Goal: Information Seeking & Learning: Learn about a topic

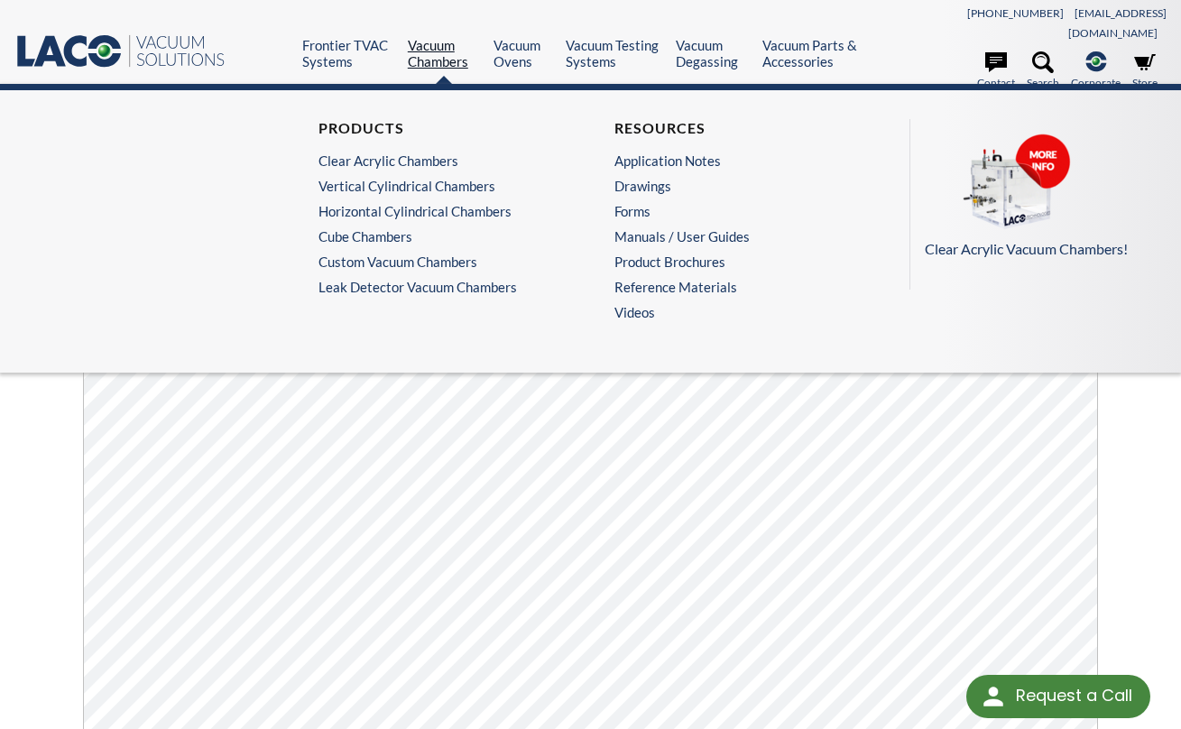
click at [429, 39] on link "Vacuum Chambers" at bounding box center [444, 53] width 72 height 32
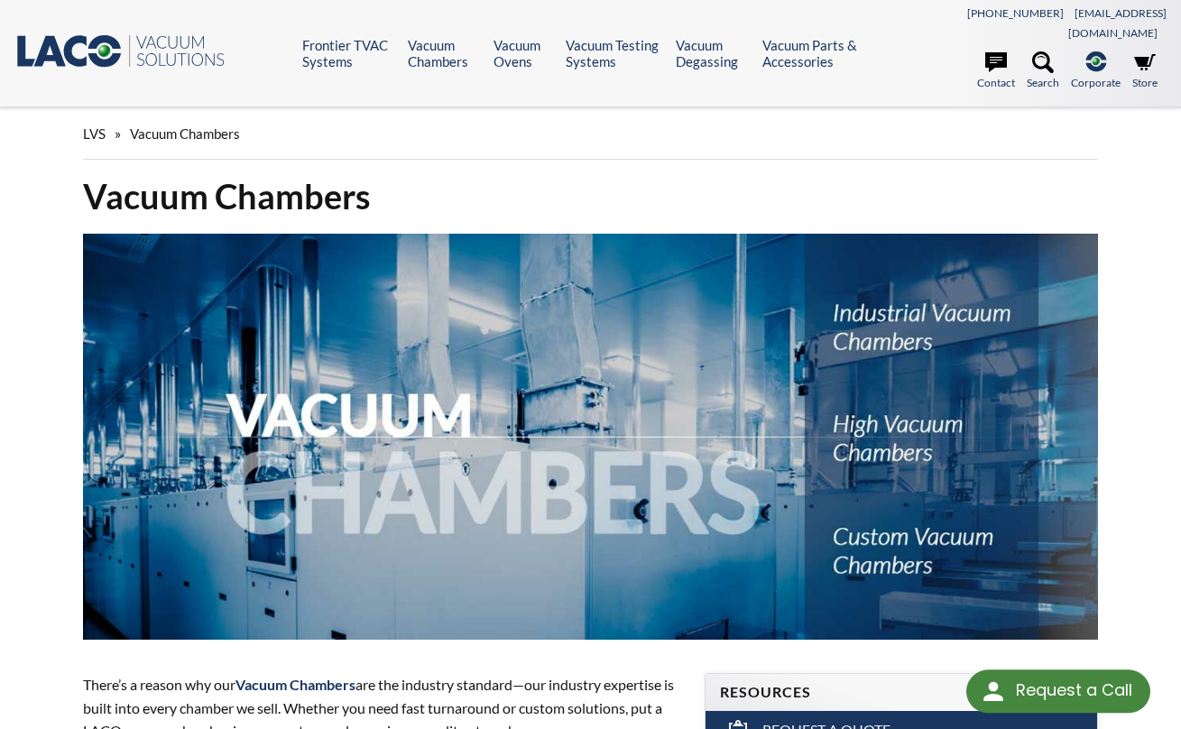
select select "Language Translate Widget"
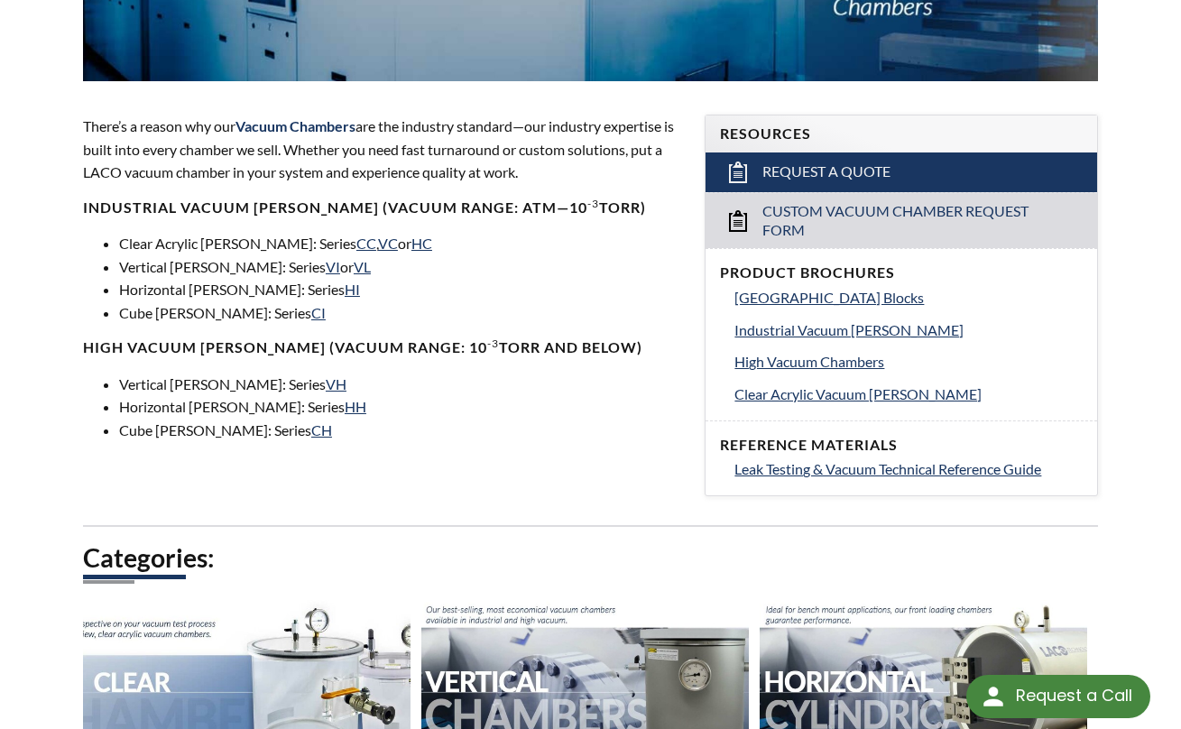
scroll to position [557, 0]
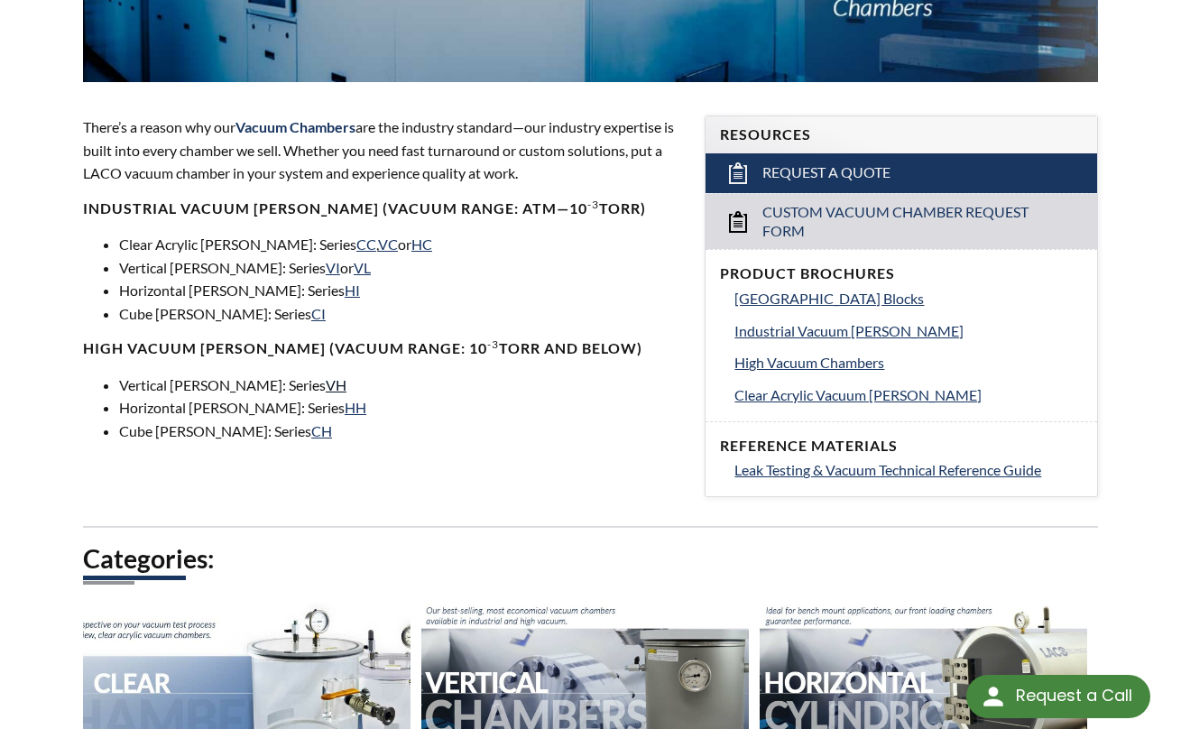
click at [326, 376] on link "VH" at bounding box center [336, 384] width 21 height 17
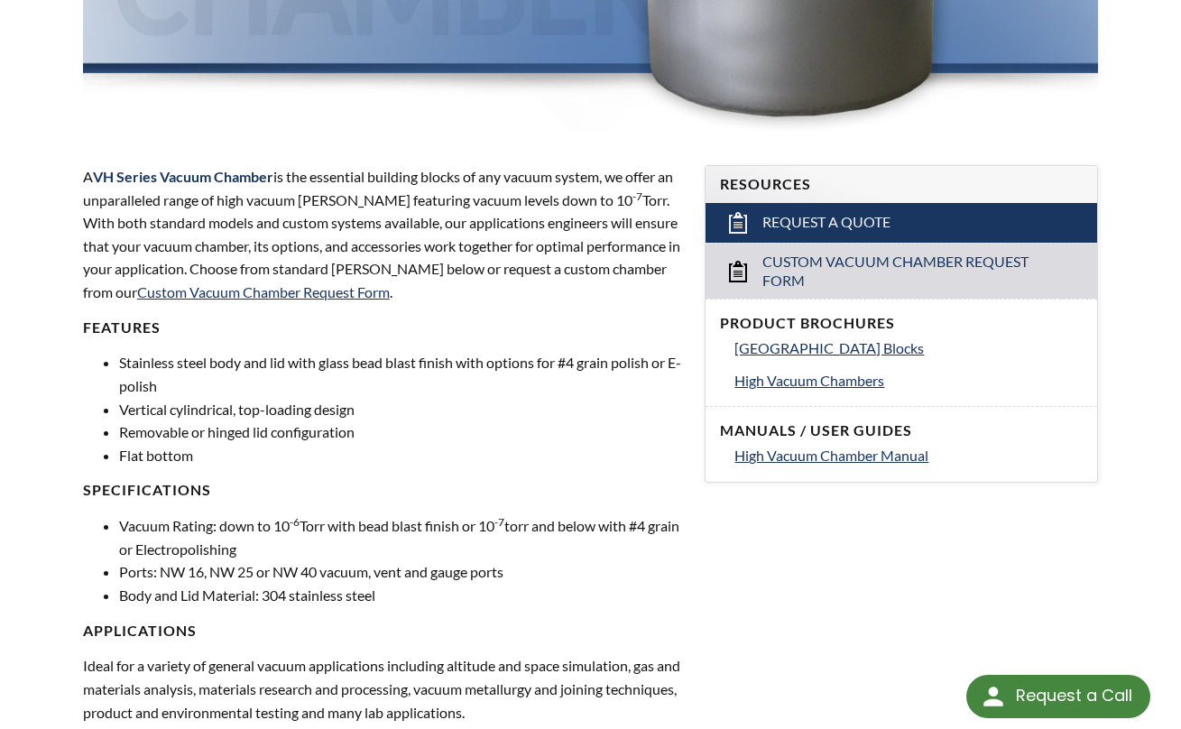
scroll to position [495, 0]
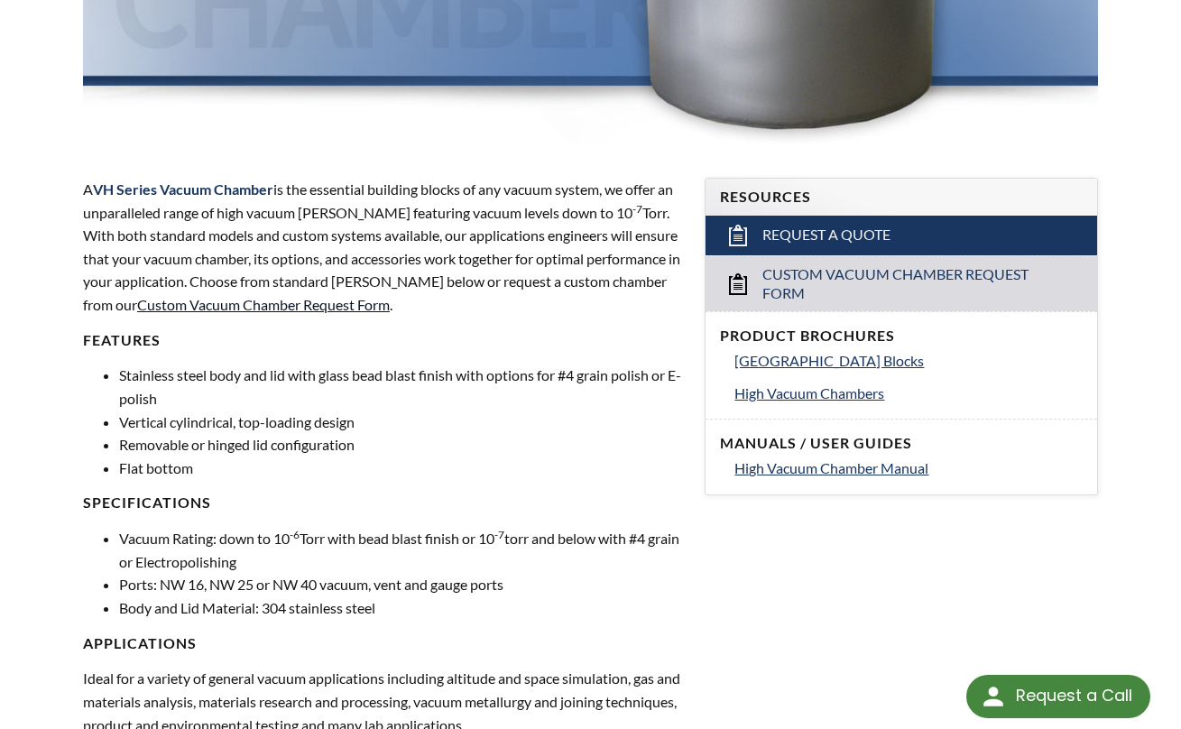
click at [250, 296] on link "Custom Vacuum Chamber Request Form" at bounding box center [263, 304] width 253 height 17
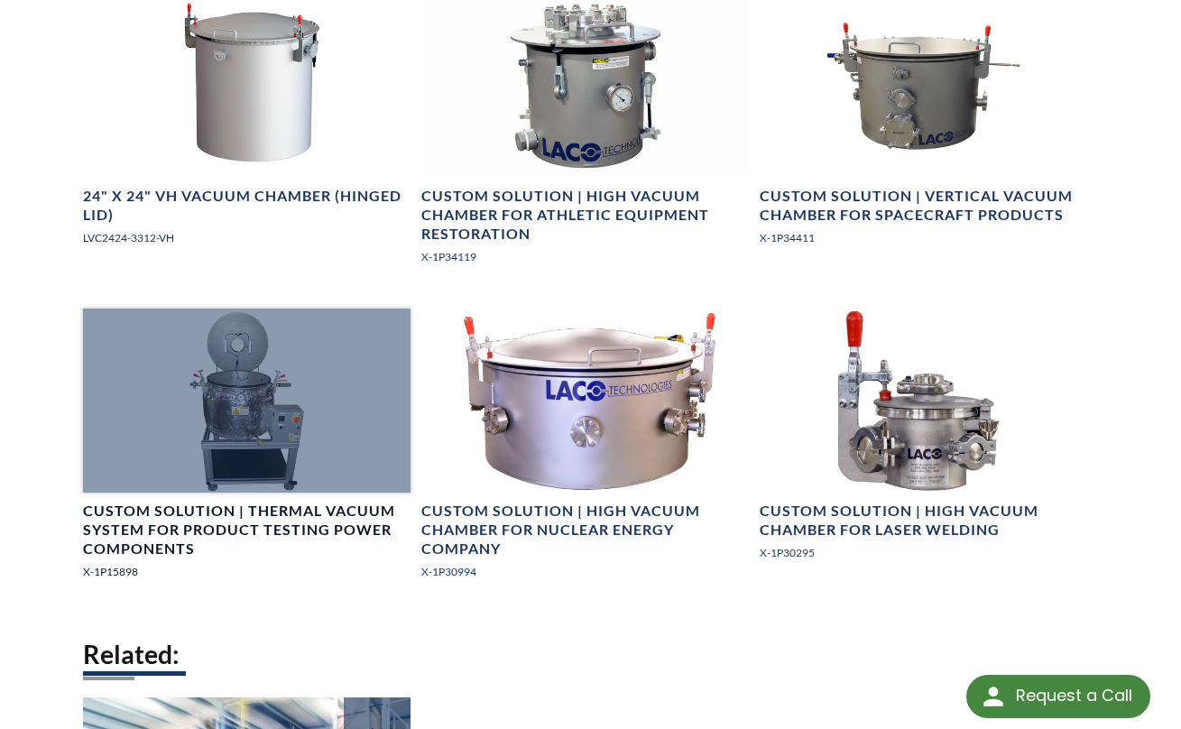
scroll to position [2851, 0]
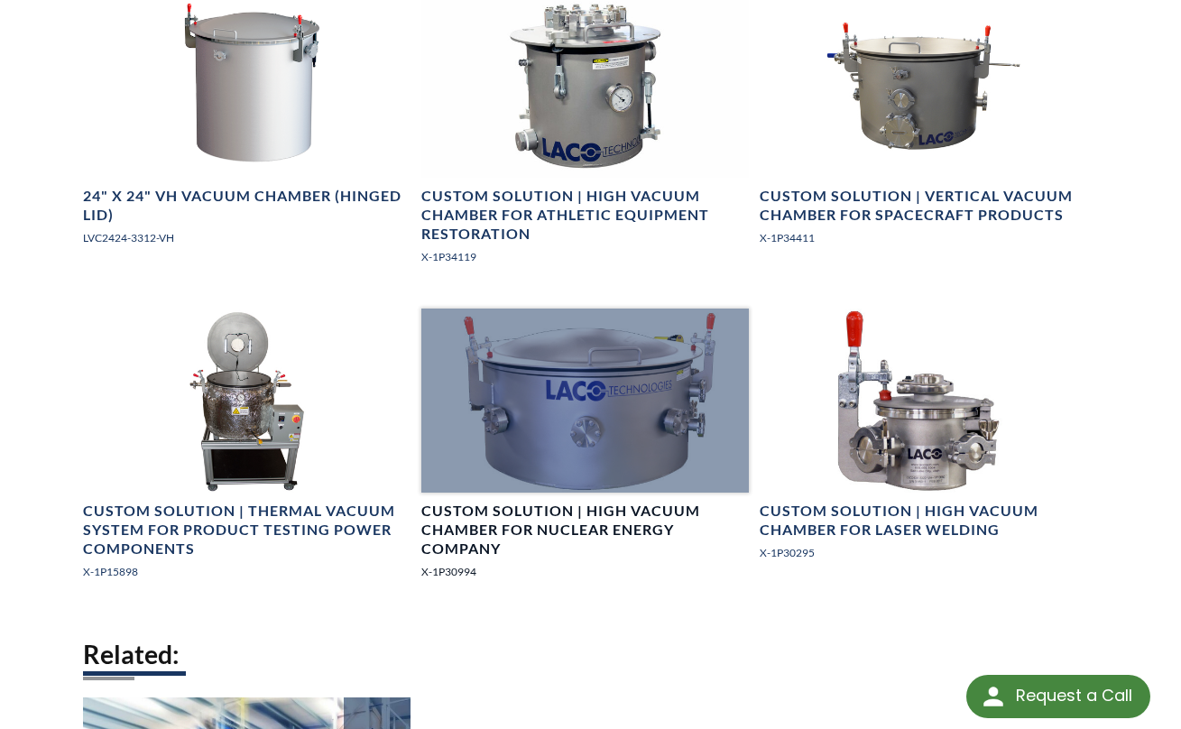
click at [575, 372] on div at bounding box center [584, 400] width 327 height 184
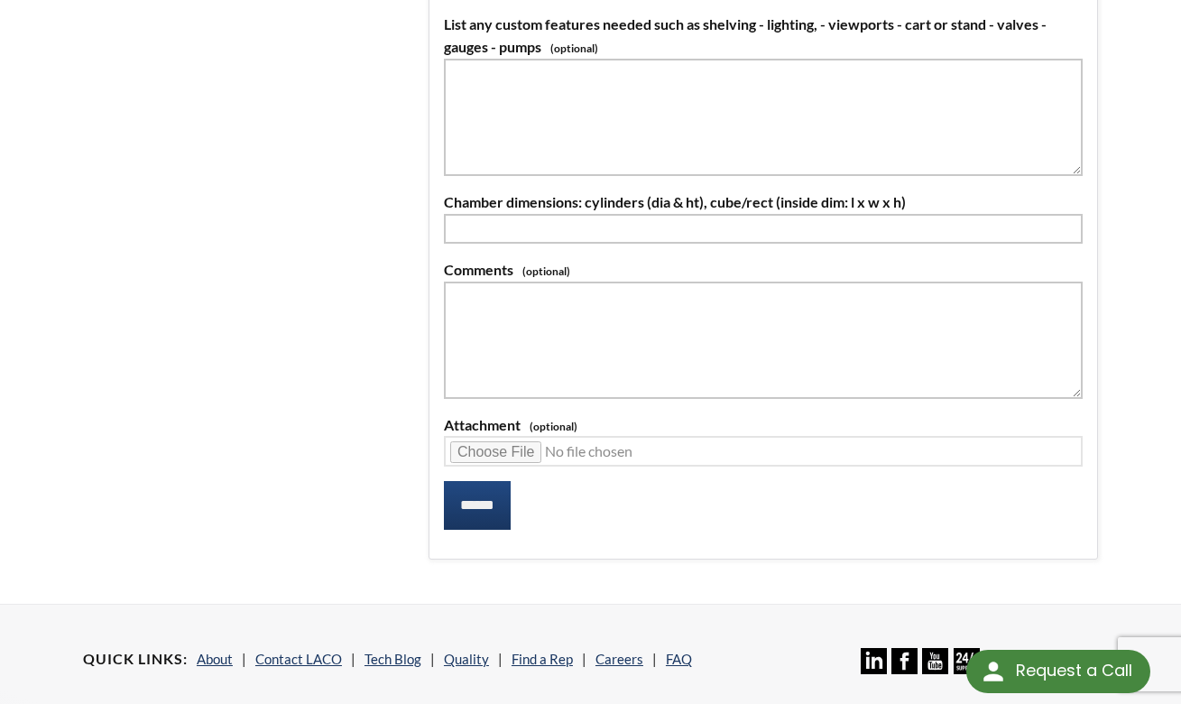
scroll to position [1279, 0]
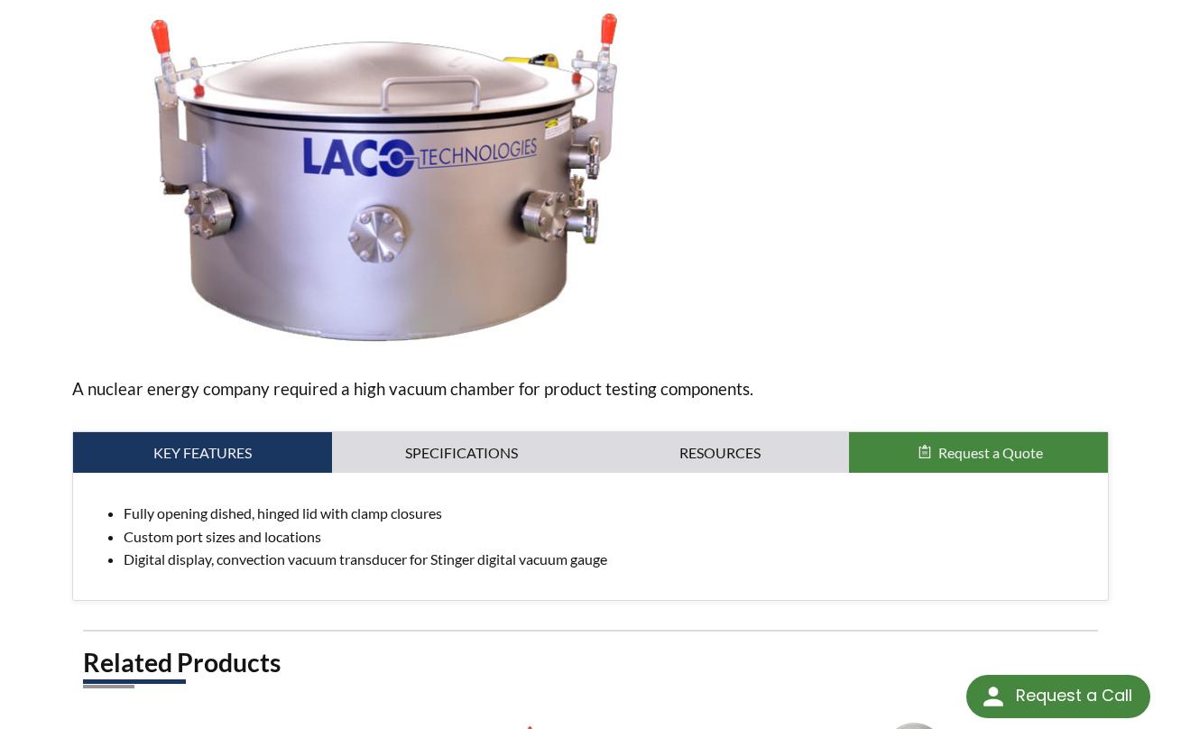
scroll to position [358, 0]
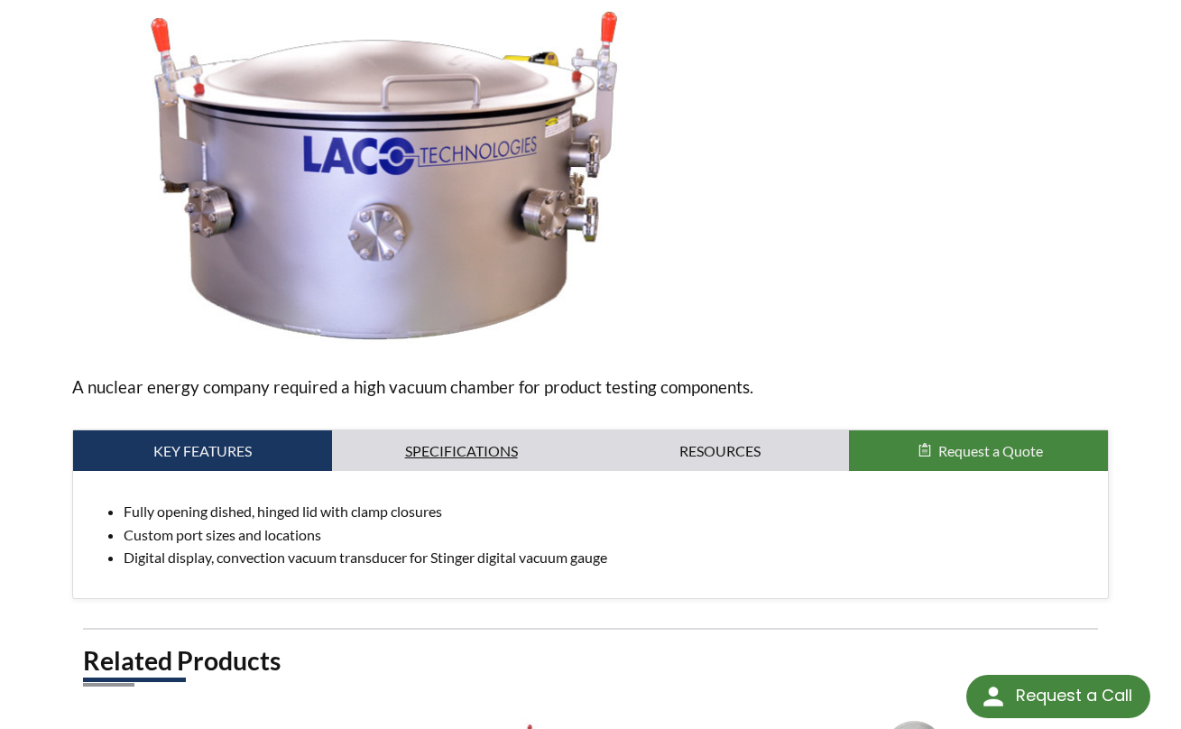
click at [461, 430] on link "Specifications" at bounding box center [461, 450] width 259 height 41
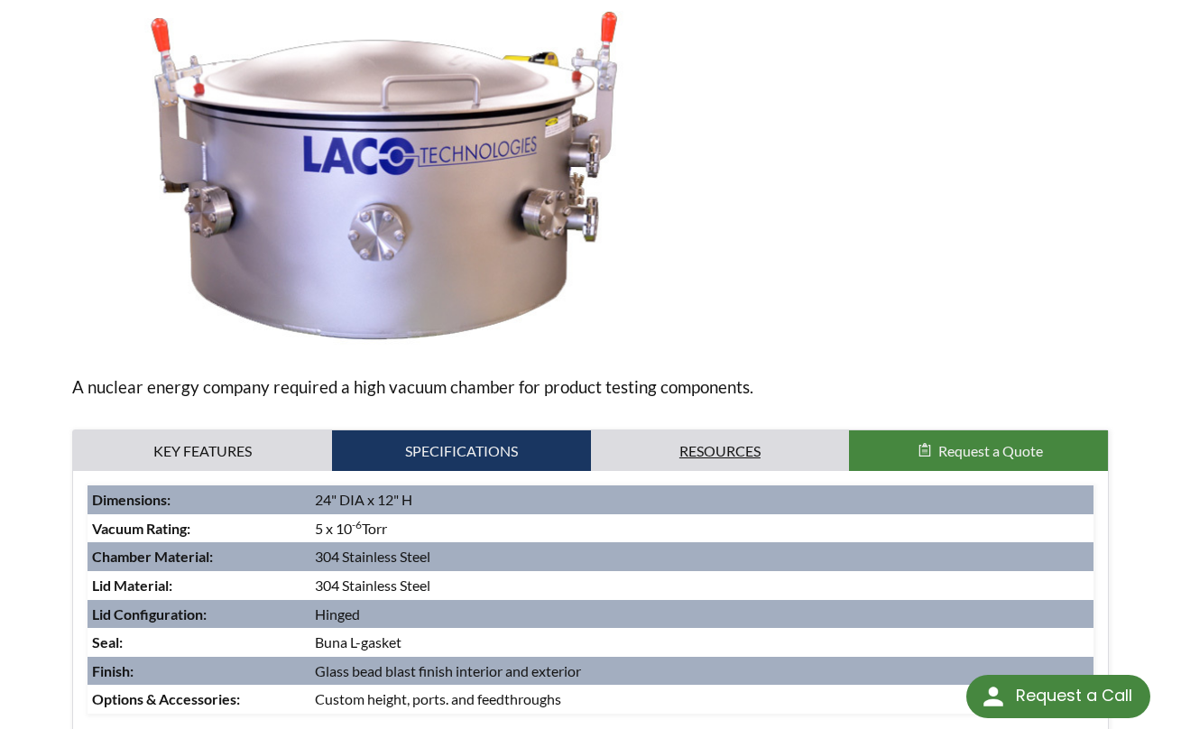
click at [733, 430] on link "Resources" at bounding box center [720, 450] width 259 height 41
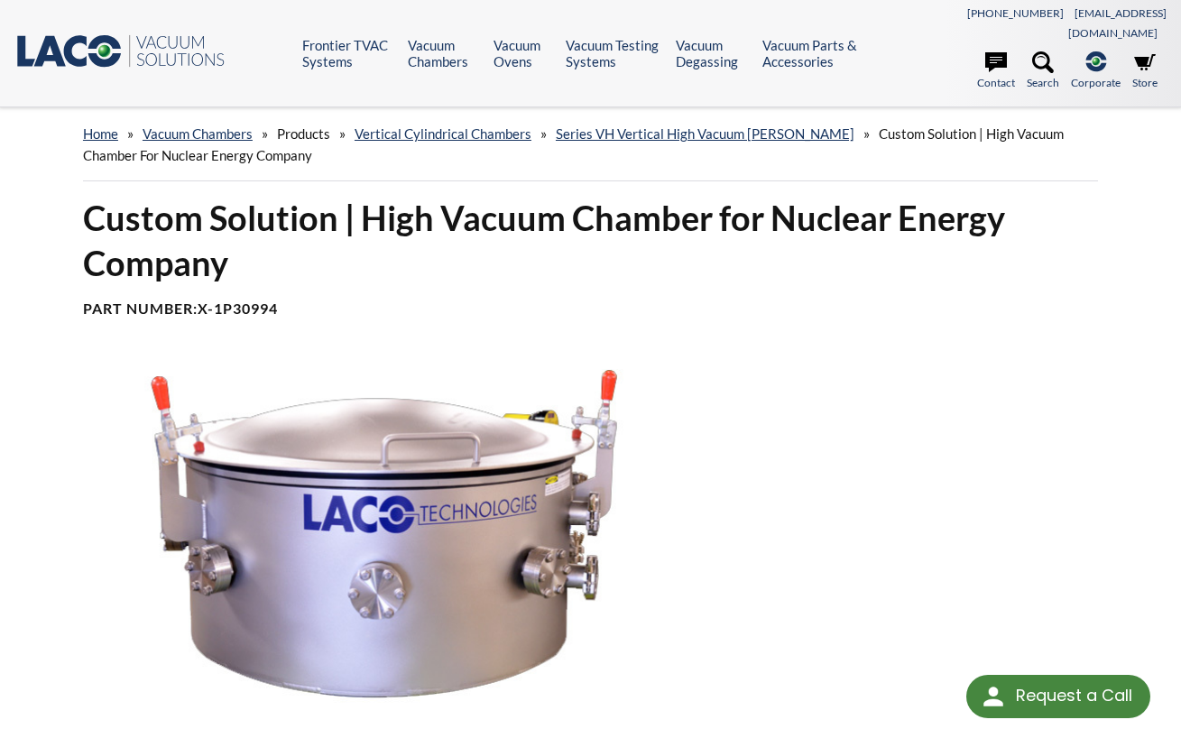
scroll to position [0, 0]
click at [428, 125] on link "Vertical Cylindrical Chambers" at bounding box center [442, 133] width 177 height 16
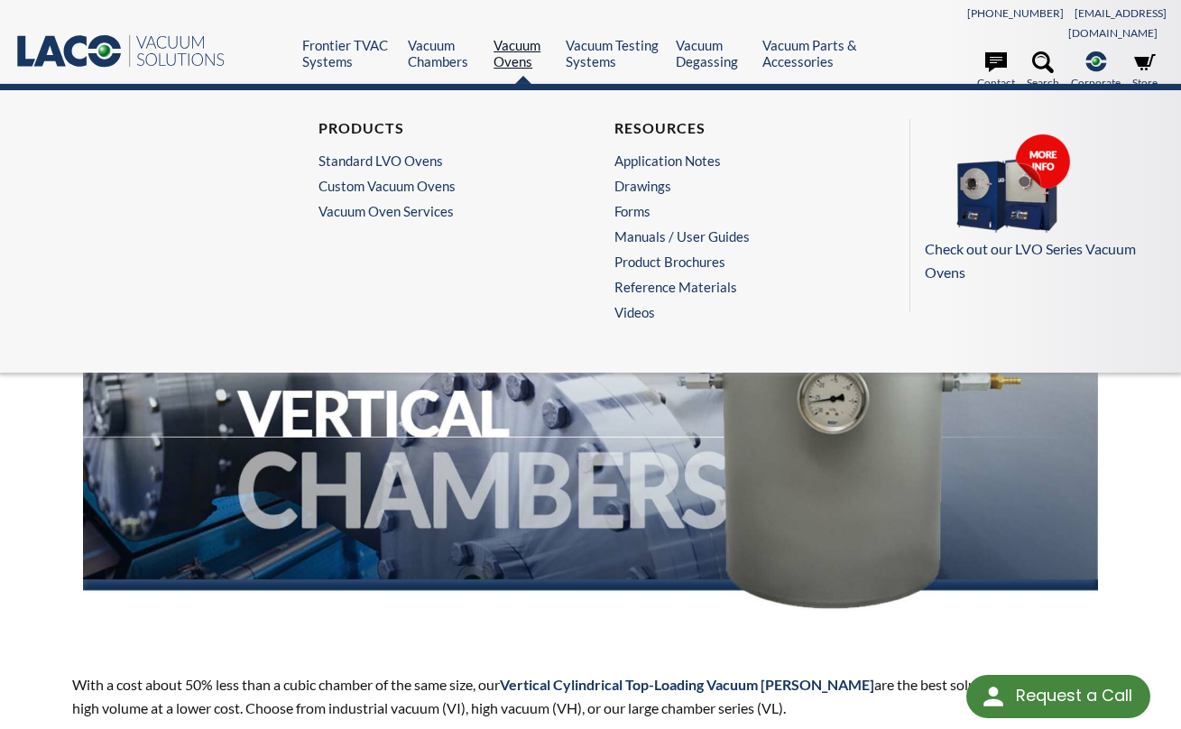
click at [518, 37] on link "Vacuum Ovens" at bounding box center [522, 53] width 59 height 32
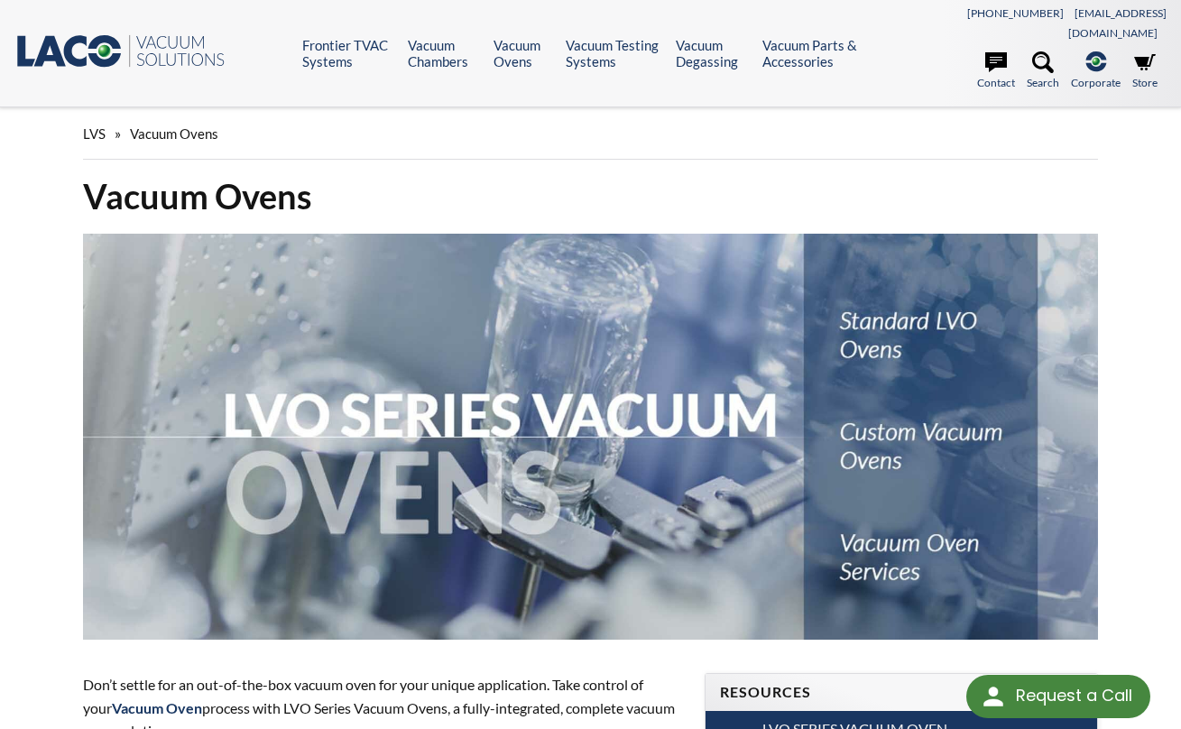
select select "Language Translate Widget"
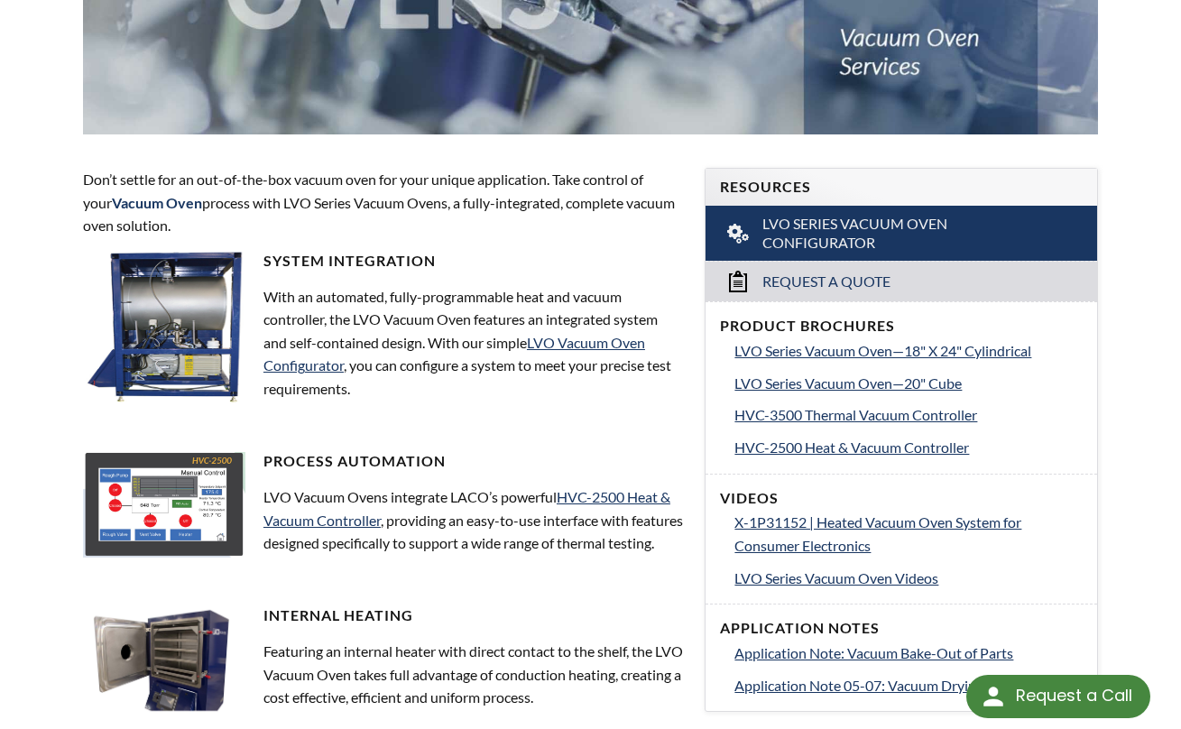
scroll to position [538, 0]
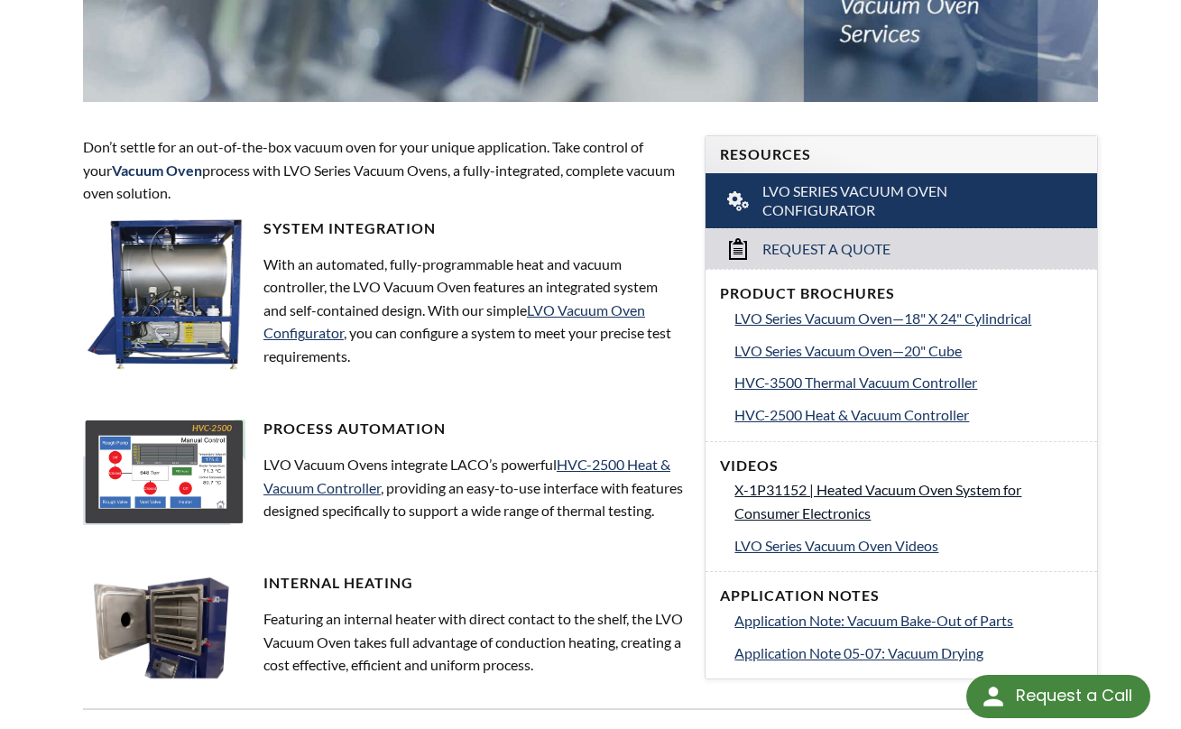
click at [805, 481] on span "X-1P31152 | Heated Vacuum Oven System for Consumer Electronics" at bounding box center [877, 501] width 287 height 41
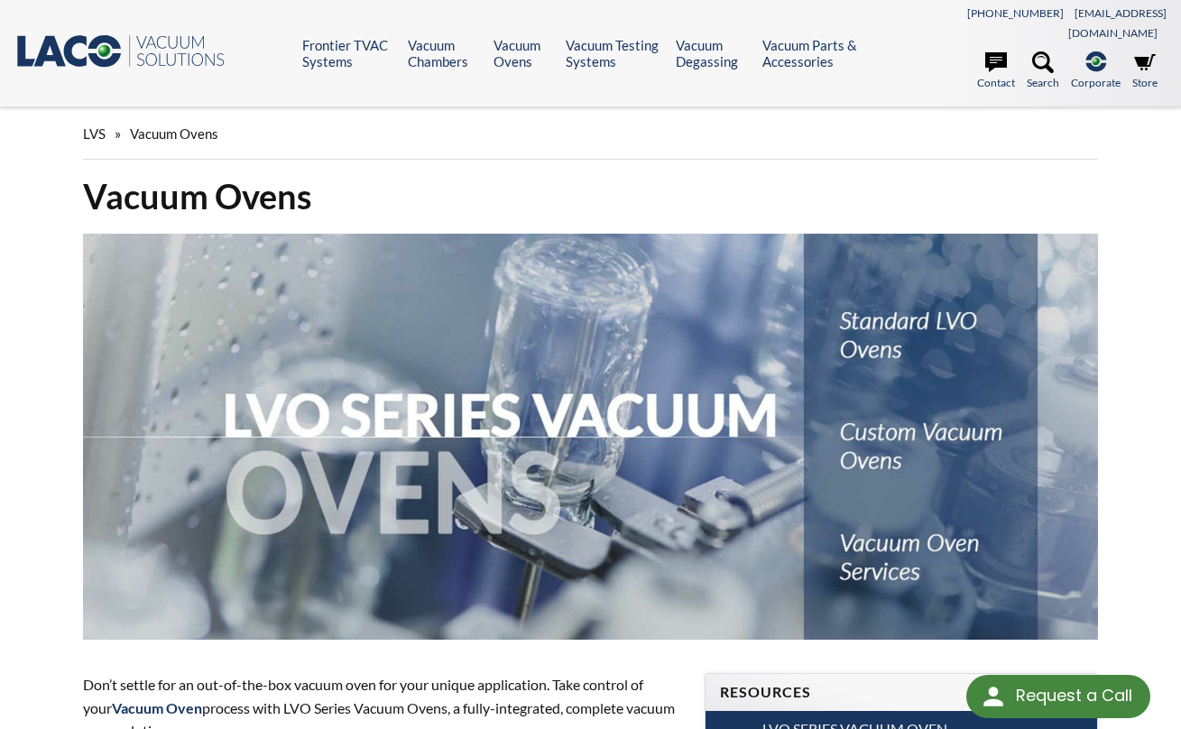
scroll to position [0, 0]
